Goal: Task Accomplishment & Management: Use online tool/utility

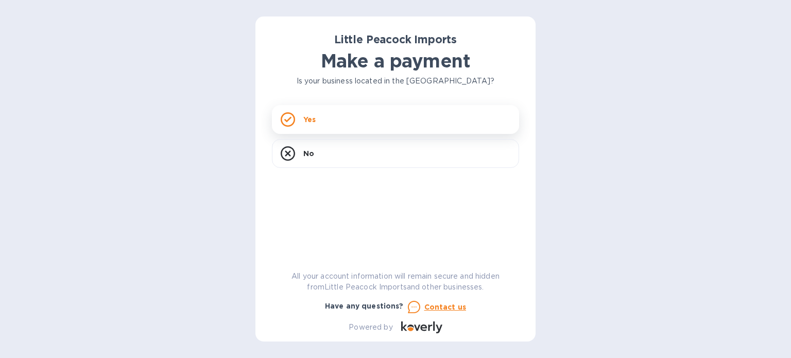
click at [391, 127] on div "Yes" at bounding box center [395, 119] width 247 height 29
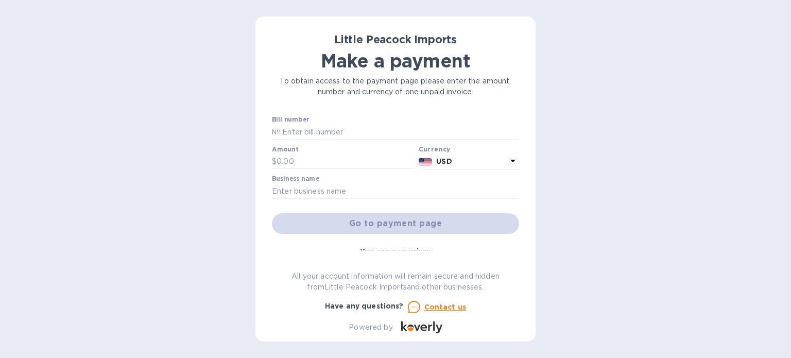
click at [384, 121] on div "Bill number №" at bounding box center [395, 128] width 247 height 24
click at [383, 134] on input "text" at bounding box center [399, 131] width 239 height 15
type input "LP2507189"
click at [354, 150] on div "Amount $" at bounding box center [343, 158] width 143 height 24
click at [345, 165] on input "text" at bounding box center [345, 161] width 138 height 15
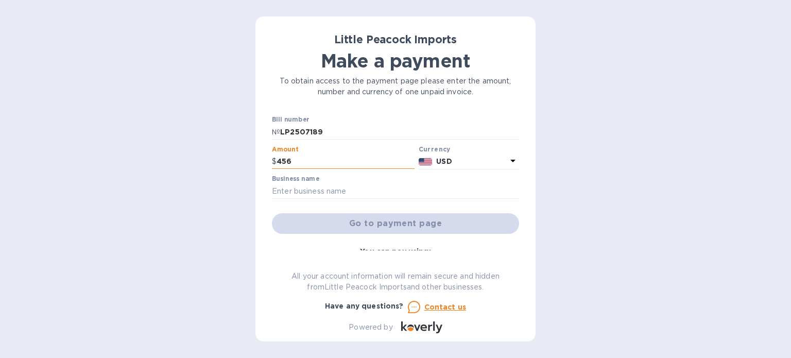
type input "456"
click at [347, 192] on input "text" at bounding box center [395, 190] width 247 height 15
type input "SUPERNATURAL WINE INC"
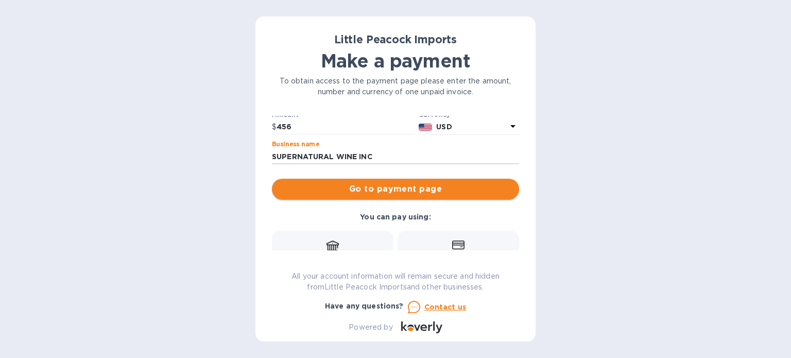
scroll to position [51, 0]
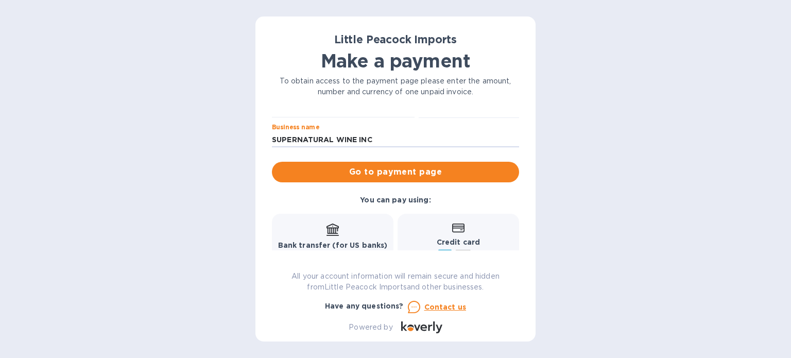
click at [345, 225] on div "Bank transfer (for US banks) Free" at bounding box center [333, 242] width 110 height 38
click at [437, 173] on span "Go to payment page" at bounding box center [395, 172] width 231 height 12
